Goal: Entertainment & Leisure: Consume media (video, audio)

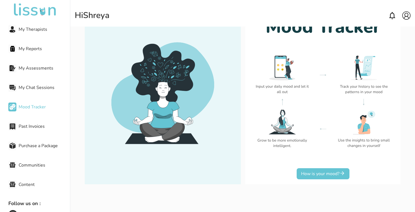
scroll to position [50, 0]
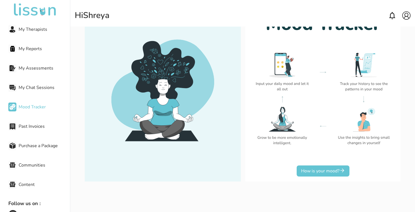
click at [338, 171] on button "How is your mood?" at bounding box center [322, 171] width 53 height 11
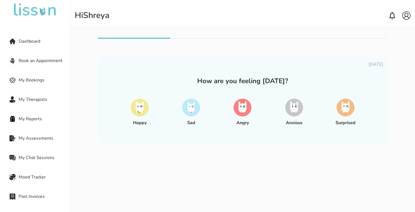
click at [36, 40] on span "Dashboard" at bounding box center [44, 41] width 51 height 7
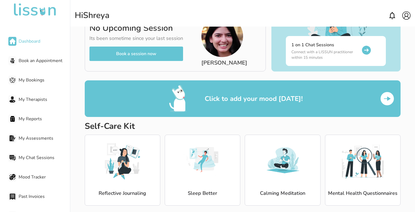
scroll to position [47, 0]
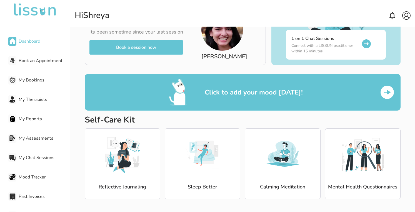
click at [121, 170] on img at bounding box center [123, 154] width 42 height 42
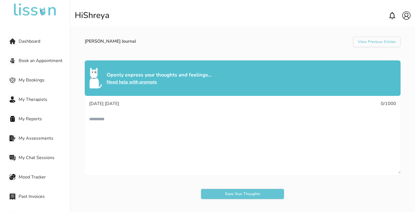
scroll to position [38, 0]
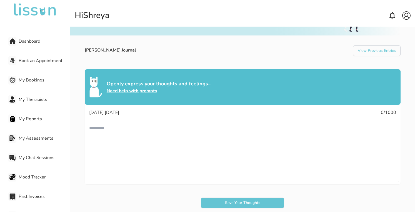
click at [152, 132] on textarea at bounding box center [243, 151] width 316 height 62
click at [37, 40] on span "Dashboard" at bounding box center [44, 41] width 51 height 7
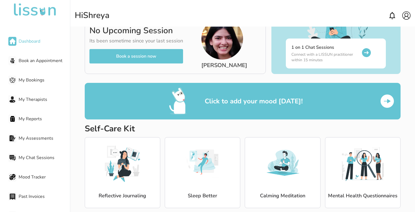
scroll to position [47, 0]
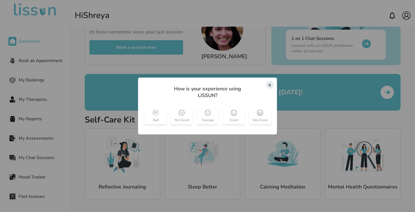
click at [269, 86] on div "x" at bounding box center [269, 85] width 7 height 8
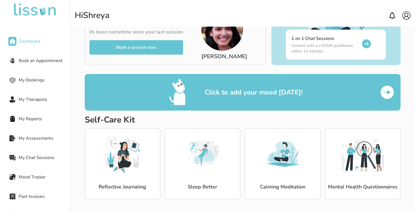
click at [197, 163] on img at bounding box center [203, 154] width 42 height 42
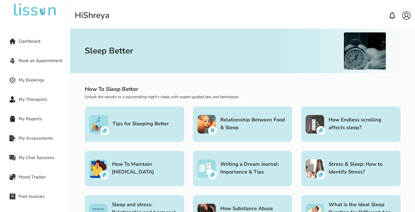
click at [32, 43] on span "Dashboard" at bounding box center [44, 41] width 51 height 7
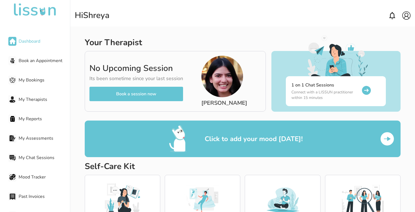
scroll to position [47, 0]
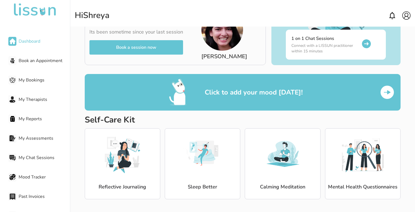
click at [283, 168] on img at bounding box center [283, 154] width 42 height 42
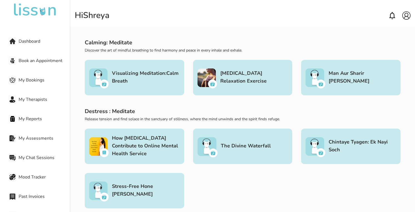
scroll to position [38, 0]
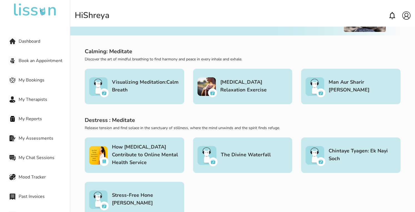
click at [232, 91] on h3 "[MEDICAL_DATA] Relaxation Exercise" at bounding box center [254, 86] width 68 height 16
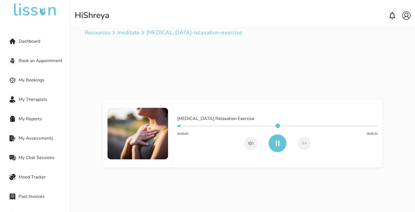
click at [251, 142] on img at bounding box center [251, 143] width 6 height 5
click at [251, 142] on img at bounding box center [250, 143] width 5 height 5
click at [286, 192] on div "Resources meditate [MEDICAL_DATA]-relaxation-exercise [MEDICAL_DATA] Relaxation…" at bounding box center [242, 124] width 345 height 212
click at [277, 144] on img "Pause" at bounding box center [277, 144] width 4 height 6
type input "**"
